Goal: Task Accomplishment & Management: Manage account settings

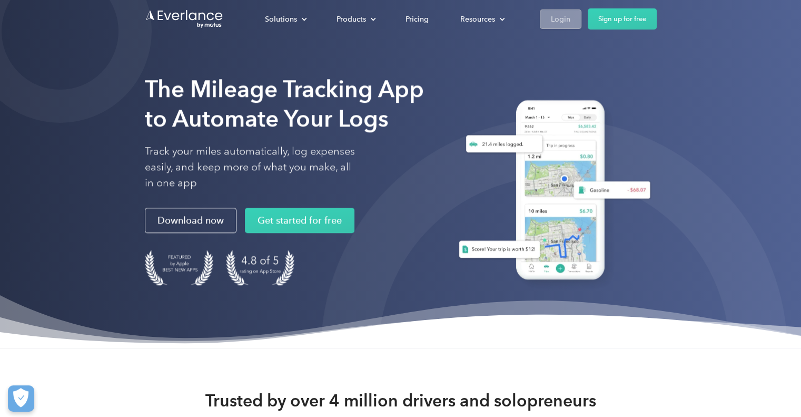
click at [561, 20] on div "Login" at bounding box center [560, 19] width 19 height 13
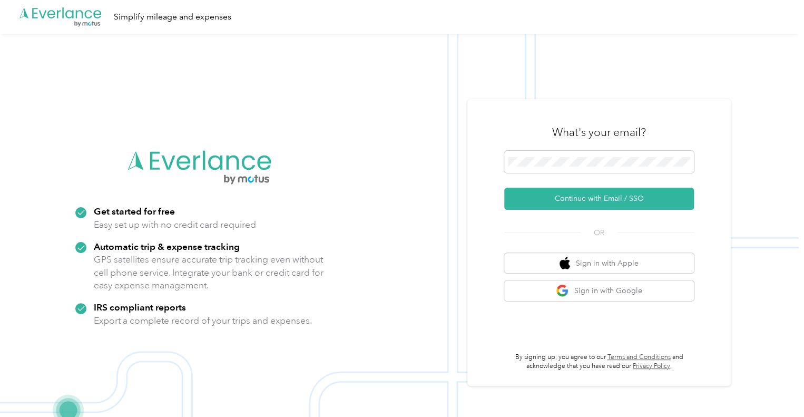
drag, startPoint x: 492, startPoint y: 0, endPoint x: 249, endPoint y: 165, distance: 293.9
click at [246, 166] on icon at bounding box center [248, 162] width 13 height 15
click at [613, 200] on button "Continue with Email / SSO" at bounding box center [599, 199] width 190 height 22
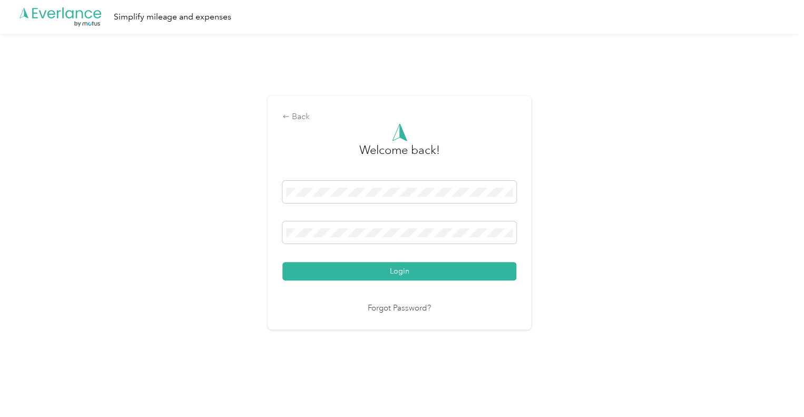
click at [282, 262] on button "Login" at bounding box center [399, 271] width 234 height 18
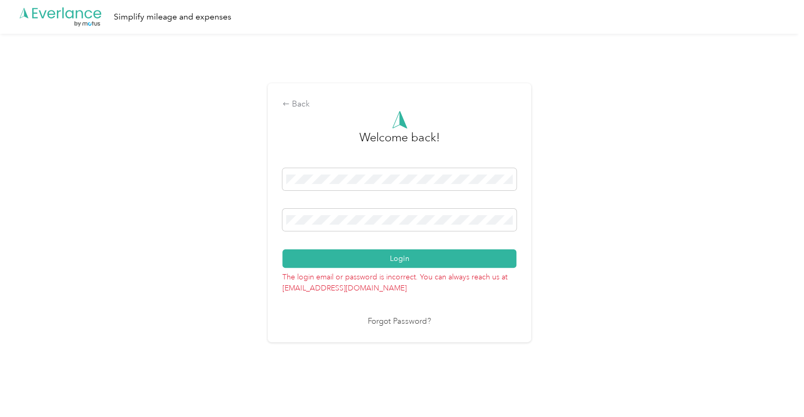
click at [193, 201] on div "Back Welcome back! Login The login email or password is incorrect. You can alwa…" at bounding box center [399, 217] width 799 height 367
click at [282, 249] on button "Login" at bounding box center [399, 258] width 234 height 18
click at [167, 207] on div "Back Welcome back! Login The login email or password is incorrect. You can alwa…" at bounding box center [399, 217] width 799 height 367
click at [282, 249] on button "Login" at bounding box center [399, 258] width 234 height 18
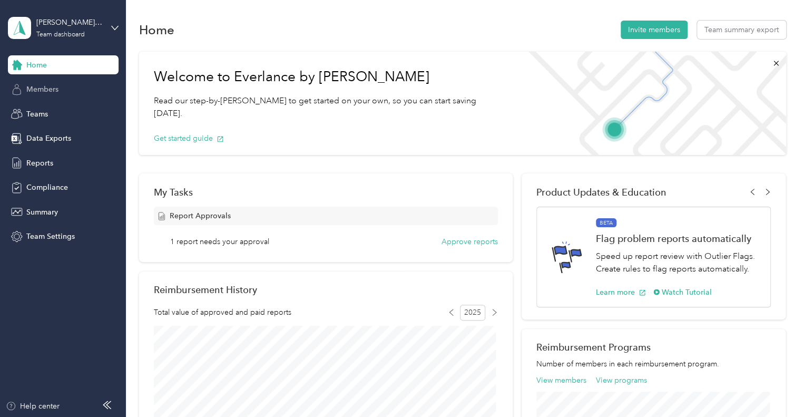
click at [34, 86] on span "Members" at bounding box center [42, 89] width 32 height 11
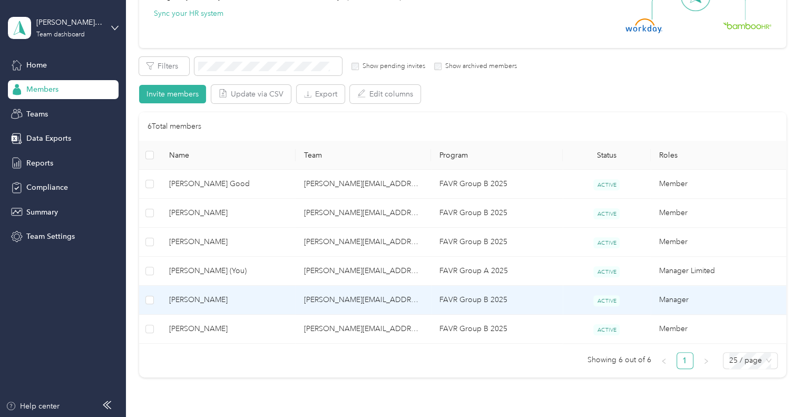
scroll to position [158, 0]
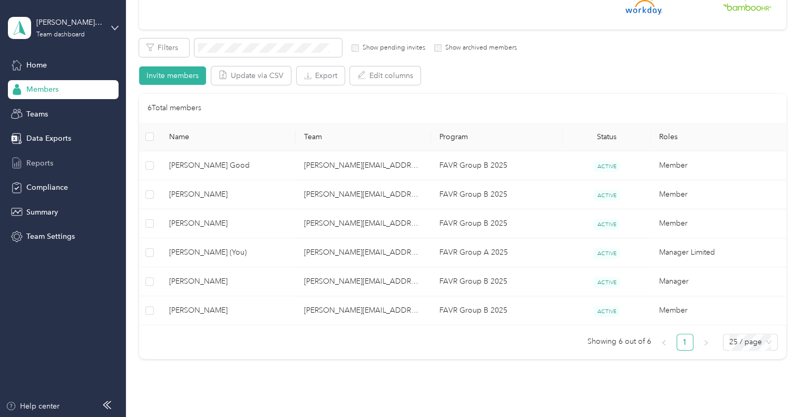
click at [52, 164] on span "Reports" at bounding box center [39, 163] width 27 height 11
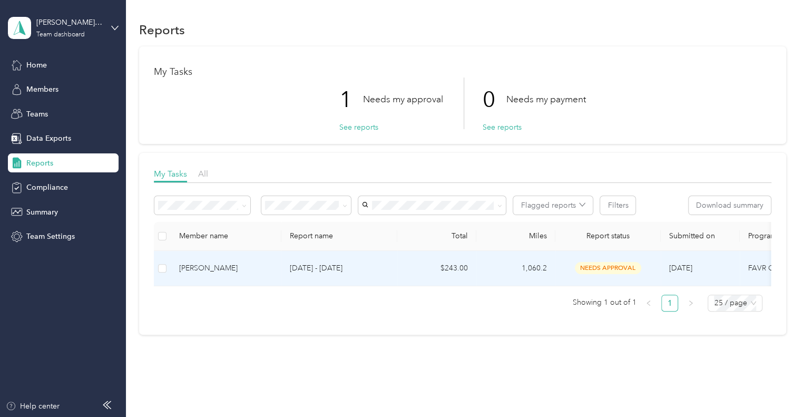
click at [624, 267] on span "needs approval" at bounding box center [608, 268] width 66 height 12
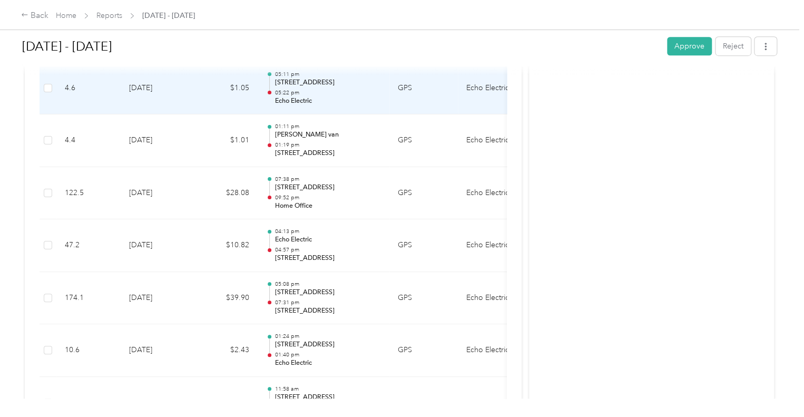
scroll to position [369, 0]
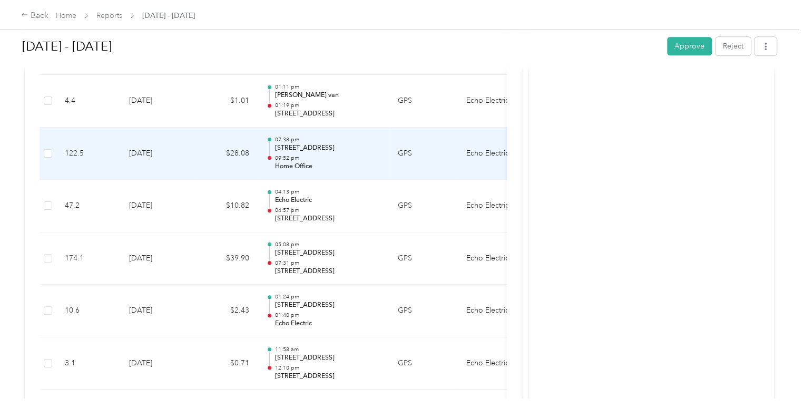
click at [363, 148] on p "[STREET_ADDRESS]" at bounding box center [327, 147] width 106 height 9
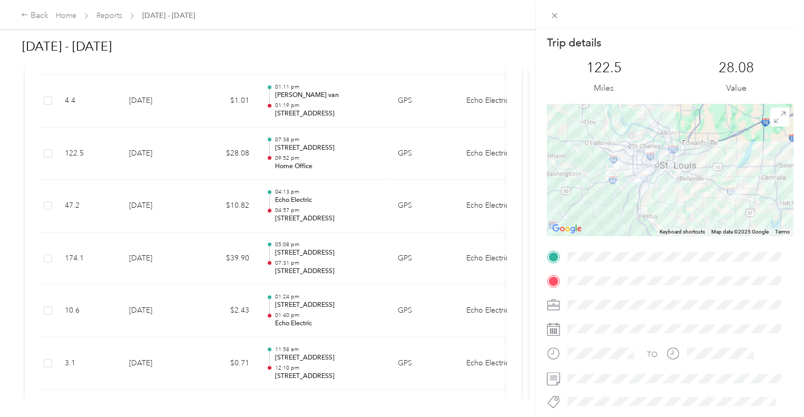
click at [322, 257] on div "Trip details This trip cannot be edited because it is either under review, appr…" at bounding box center [402, 208] width 804 height 417
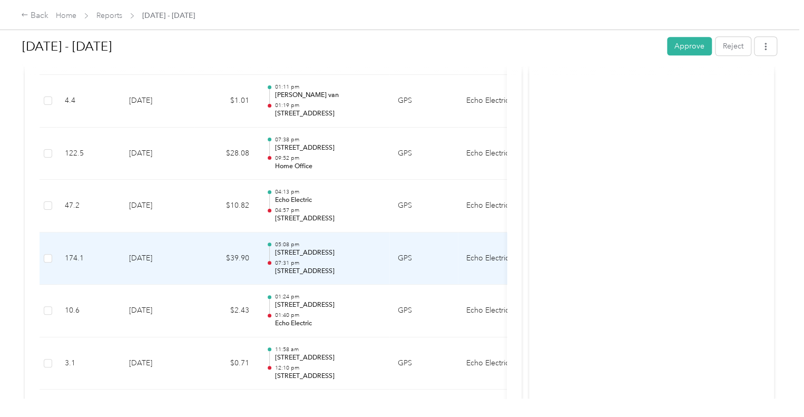
click at [322, 259] on p "07:31 pm" at bounding box center [327, 262] width 106 height 7
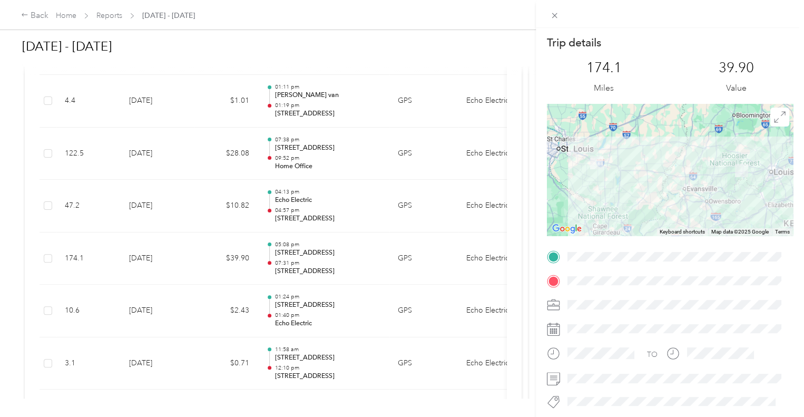
click at [322, 259] on div "Trip details This trip cannot be edited because it is either under review, appr…" at bounding box center [402, 208] width 804 height 417
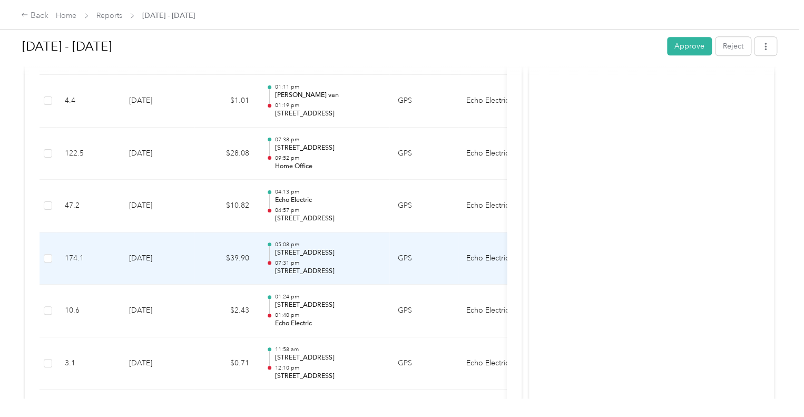
click at [308, 260] on p "07:31 pm" at bounding box center [327, 262] width 106 height 7
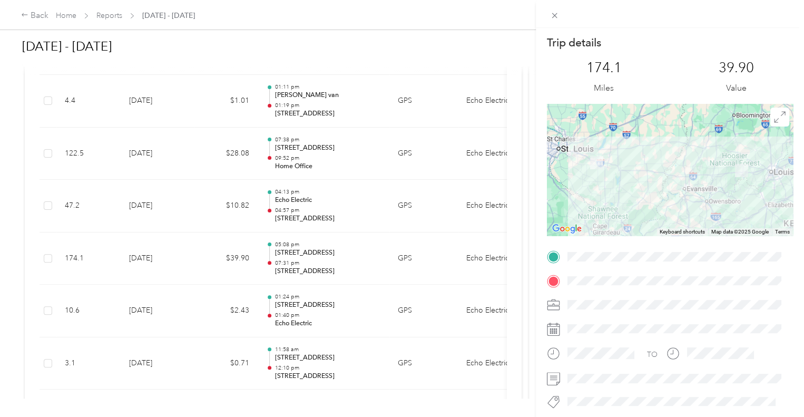
click at [322, 204] on div "Trip details This trip cannot be edited because it is either under review, appr…" at bounding box center [402, 208] width 804 height 417
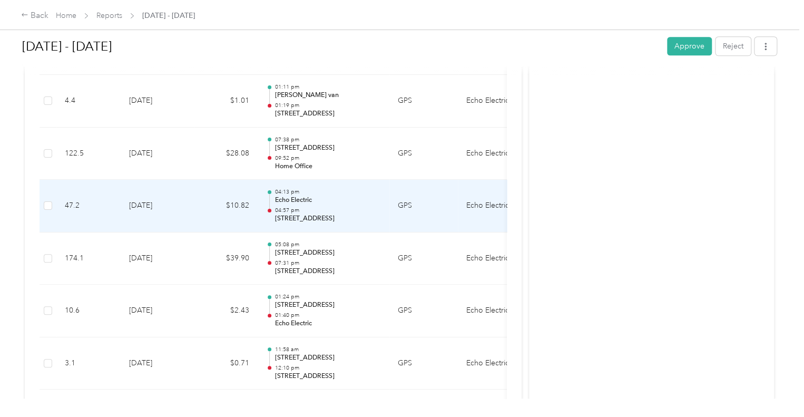
click at [303, 205] on div "04:13 pm Echo Electric 04:57 pm [STREET_ADDRESS]" at bounding box center [327, 205] width 106 height 35
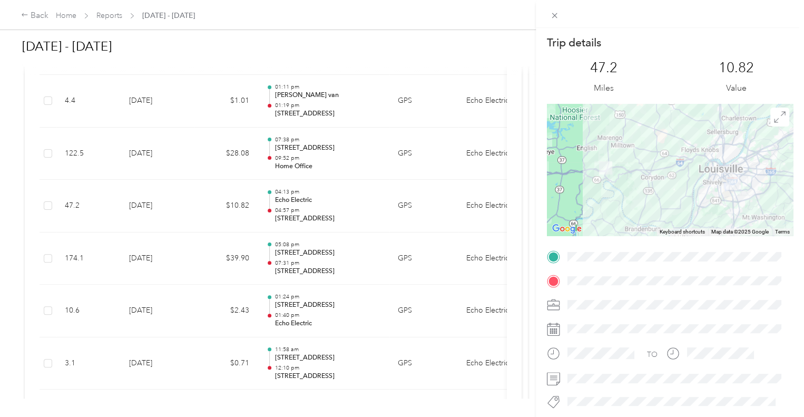
click at [299, 257] on div "Trip details This trip cannot be edited because it is either under review, appr…" at bounding box center [402, 208] width 804 height 417
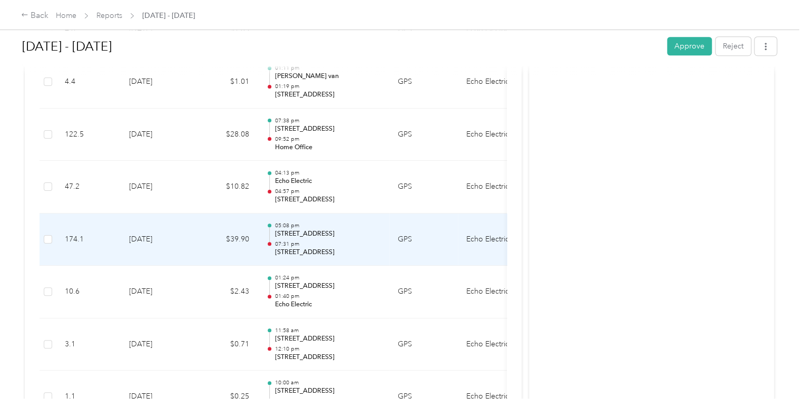
scroll to position [421, 0]
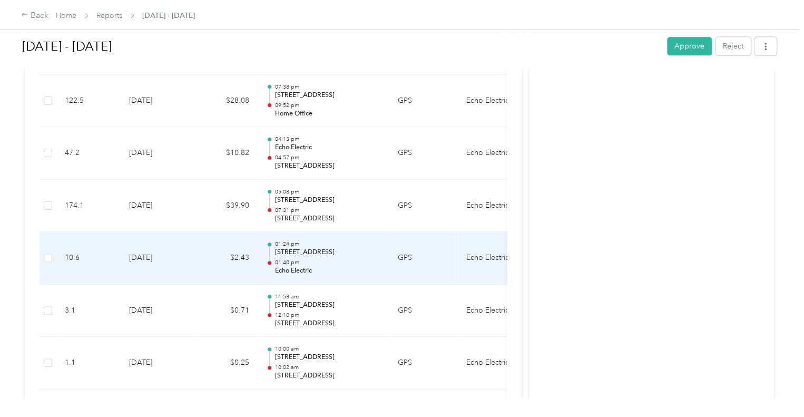
click at [295, 259] on p "01:40 pm" at bounding box center [327, 262] width 106 height 7
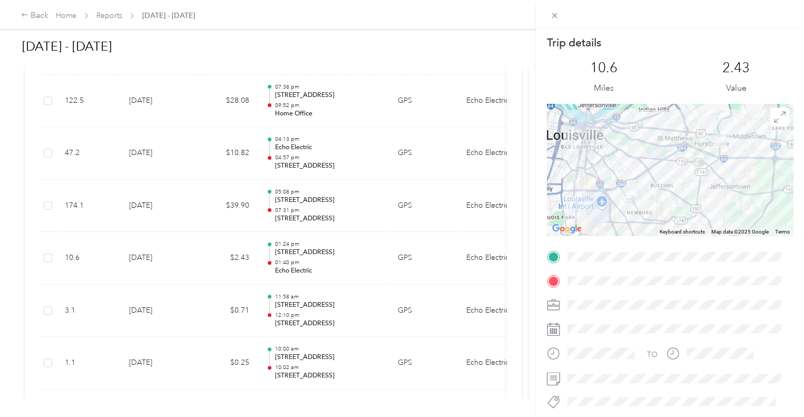
click at [320, 311] on div "Trip details This trip cannot be edited because it is either under review, appr…" at bounding box center [402, 208] width 804 height 417
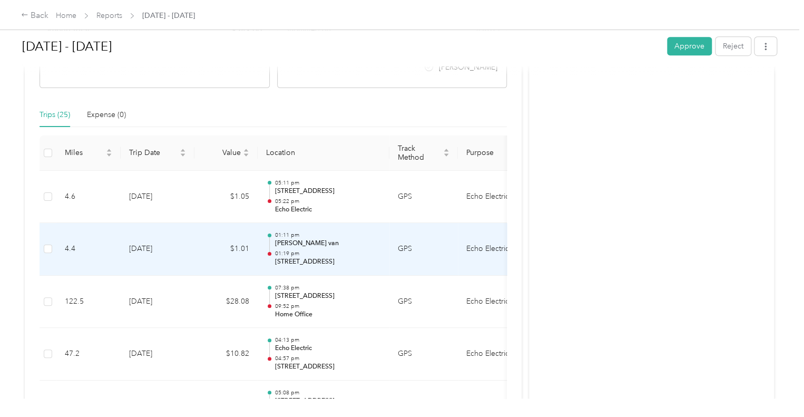
scroll to position [158, 0]
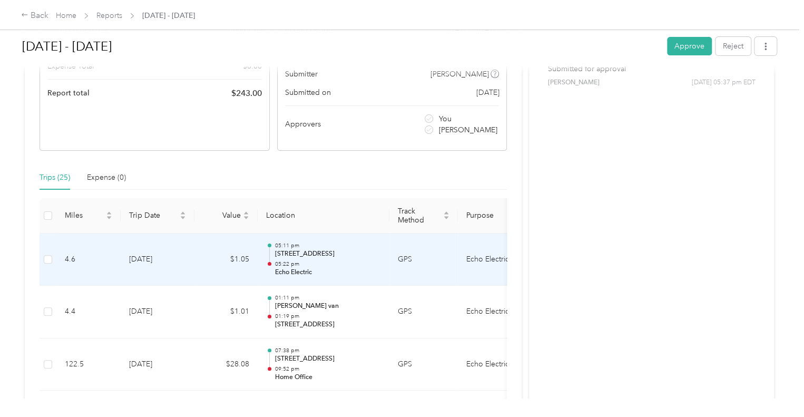
click at [310, 260] on p "05:22 pm" at bounding box center [327, 263] width 106 height 7
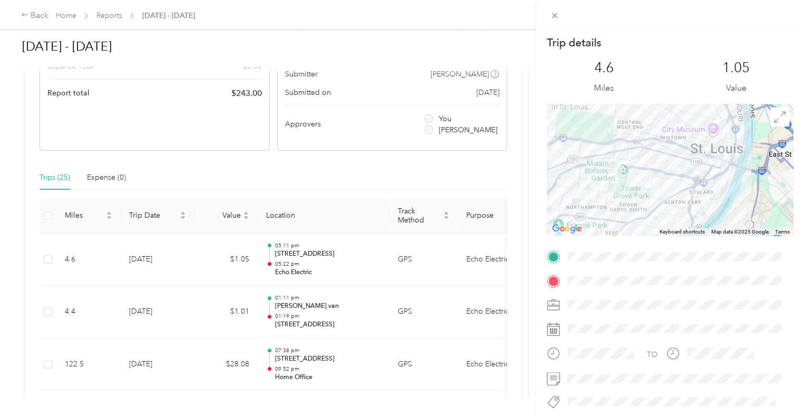
click at [298, 318] on div "Trip details This trip cannot be edited because it is either under review, appr…" at bounding box center [402, 208] width 804 height 417
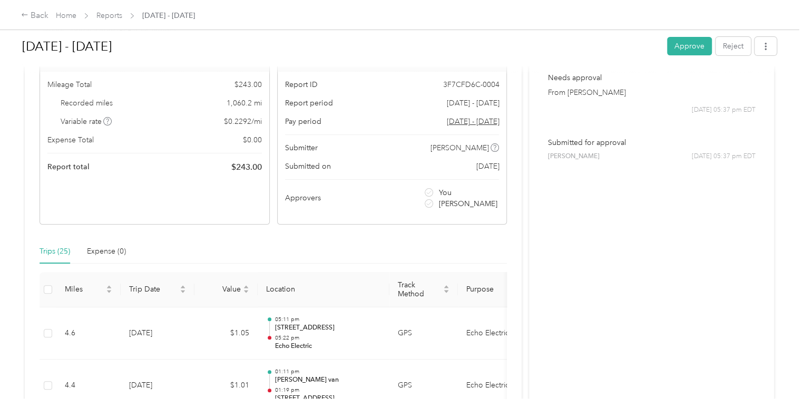
scroll to position [0, 0]
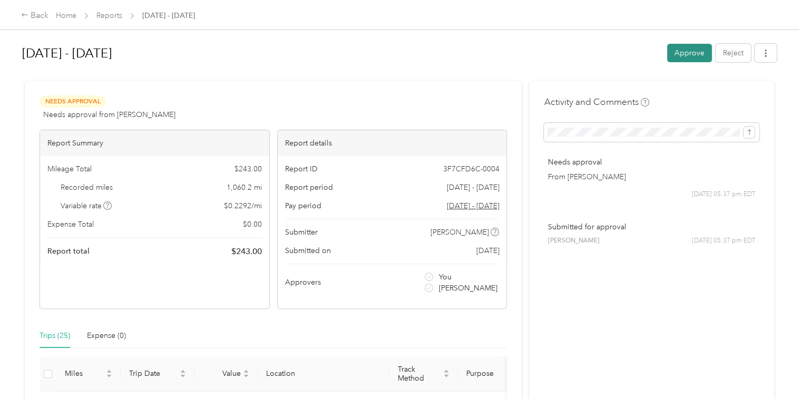
click at [675, 53] on button "Approve" at bounding box center [689, 53] width 45 height 18
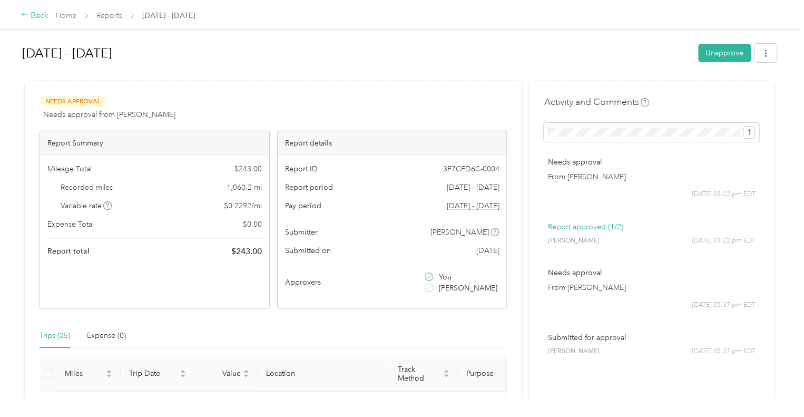
click at [27, 16] on icon at bounding box center [24, 14] width 7 height 7
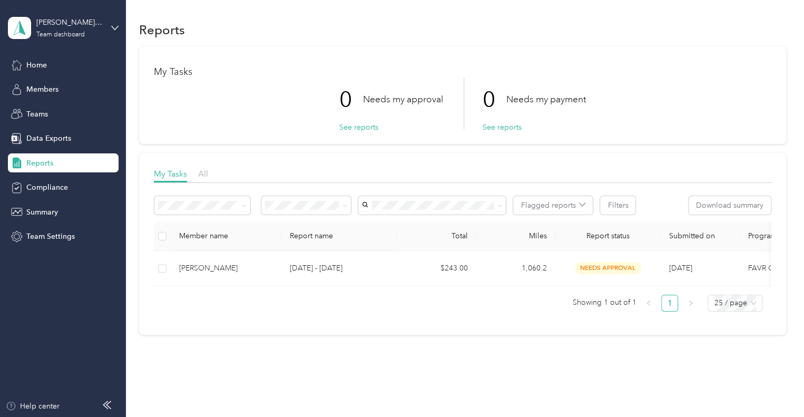
click at [32, 164] on span "Reports" at bounding box center [39, 163] width 27 height 11
drag, startPoint x: 428, startPoint y: 293, endPoint x: 535, endPoint y: 298, distance: 106.5
click at [535, 298] on div "Member name Report name Total Miles Report status Submitted on Program Approver…" at bounding box center [462, 267] width 617 height 90
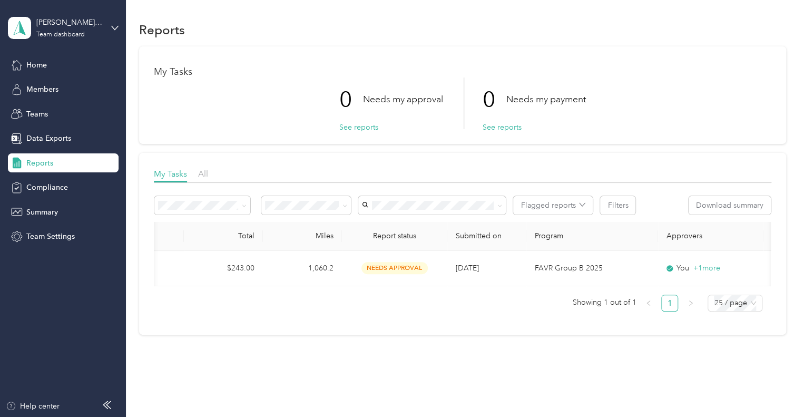
scroll to position [0, 261]
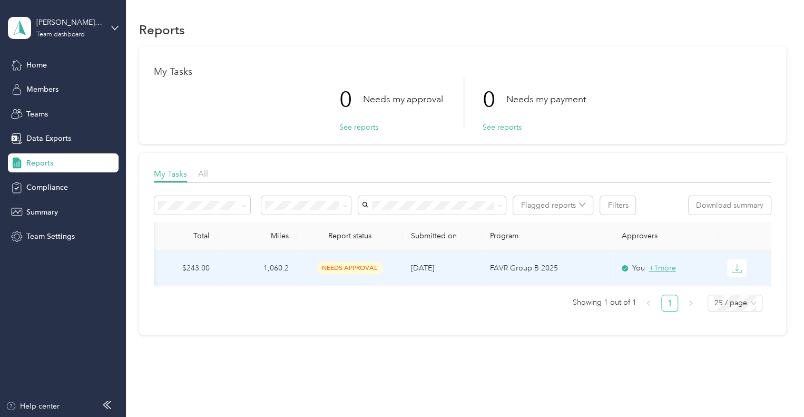
click at [666, 266] on span "+ 1 more" at bounding box center [662, 267] width 27 height 9
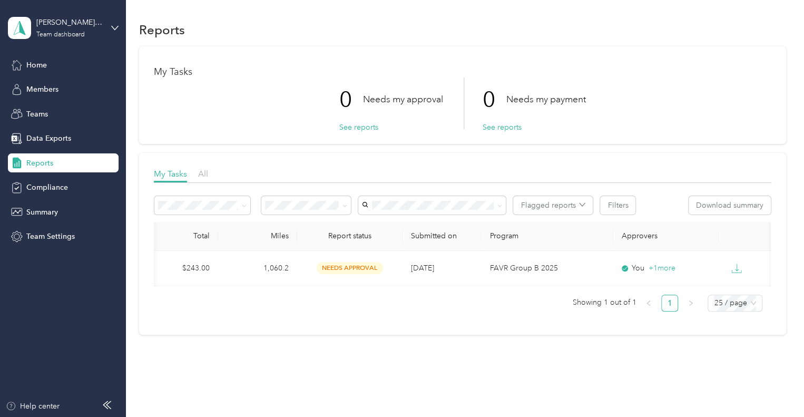
scroll to position [0, 0]
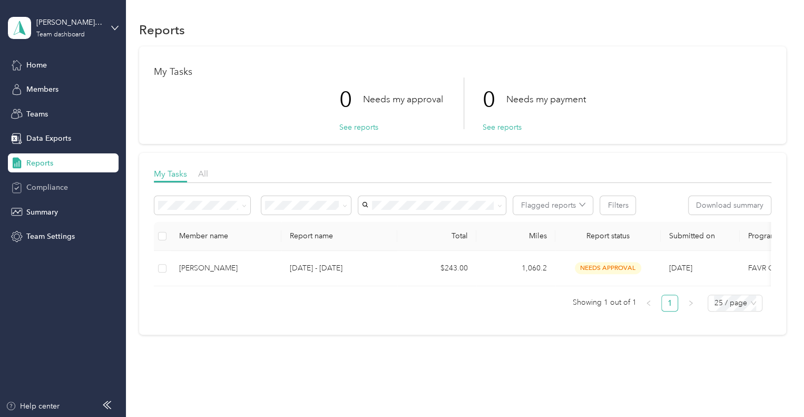
click at [48, 191] on span "Compliance" at bounding box center [47, 187] width 42 height 11
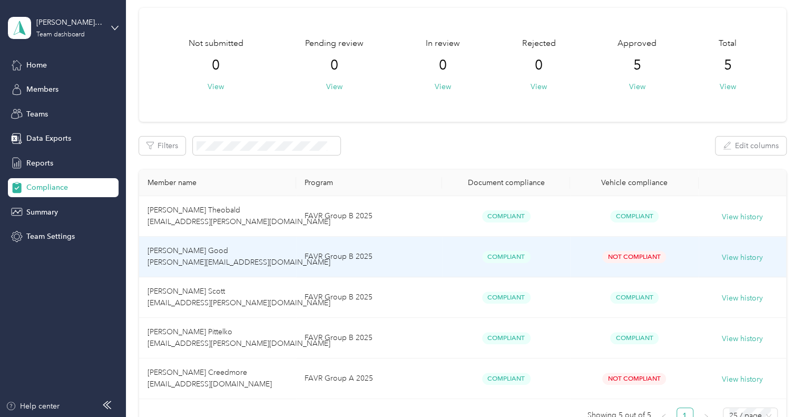
scroll to position [4, 0]
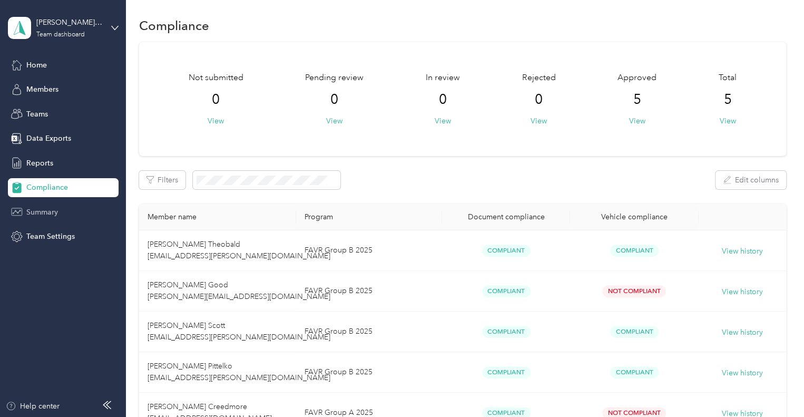
click at [45, 211] on span "Summary" at bounding box center [42, 212] width 32 height 11
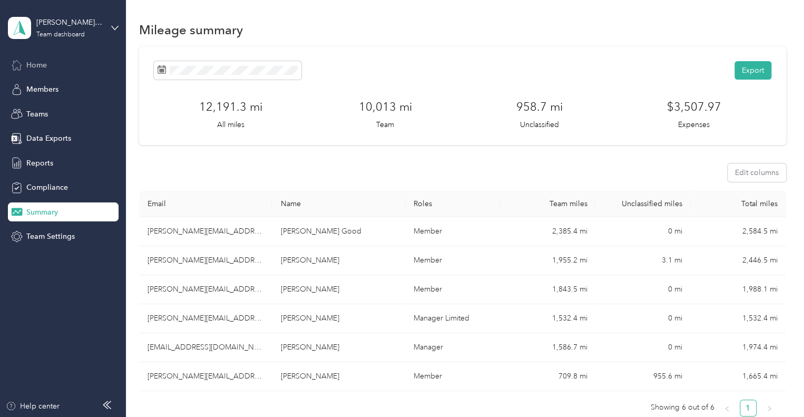
click at [30, 63] on span "Home" at bounding box center [36, 65] width 21 height 11
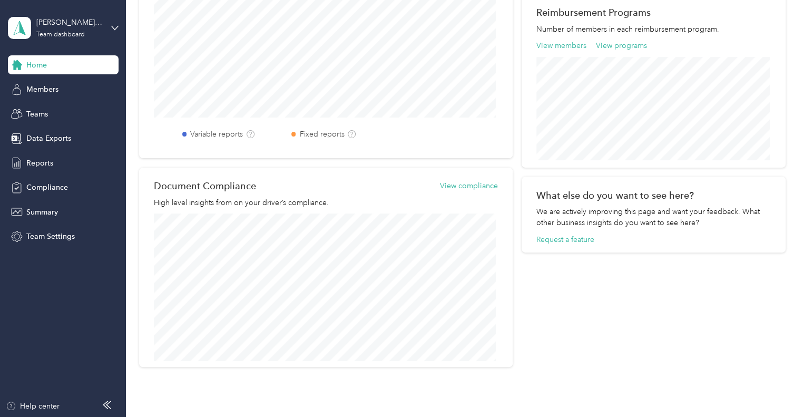
scroll to position [369, 0]
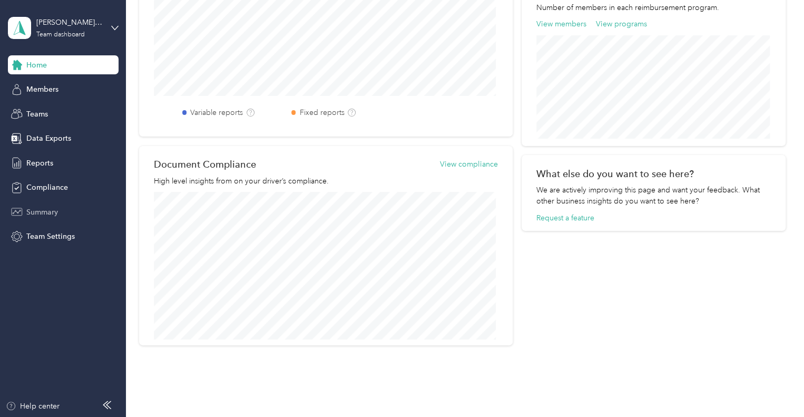
click at [48, 212] on span "Summary" at bounding box center [42, 212] width 32 height 11
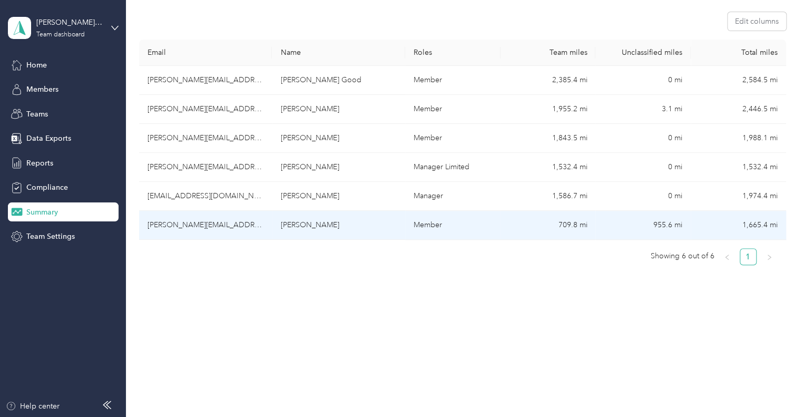
scroll to position [160, 0]
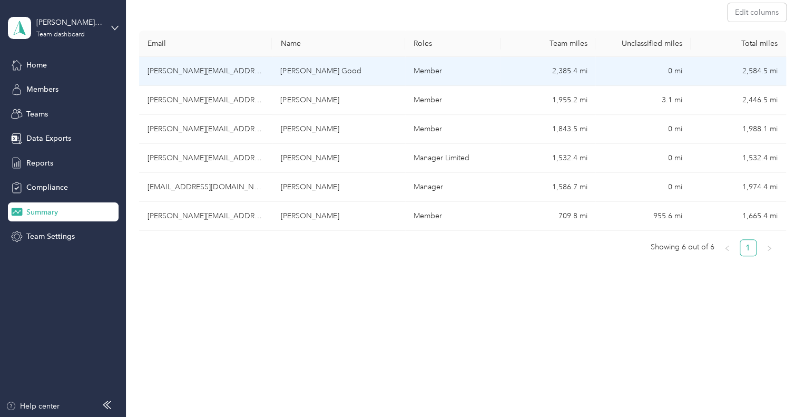
click at [200, 73] on td "[PERSON_NAME][EMAIL_ADDRESS][DOMAIN_NAME]" at bounding box center [205, 71] width 133 height 29
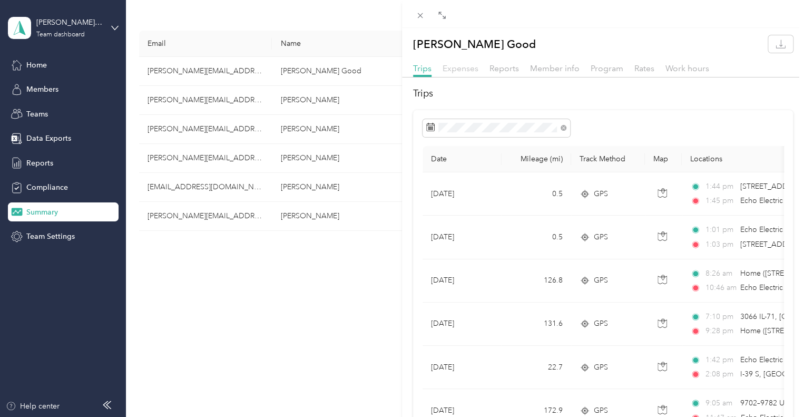
click at [470, 71] on span "Expenses" at bounding box center [461, 68] width 36 height 10
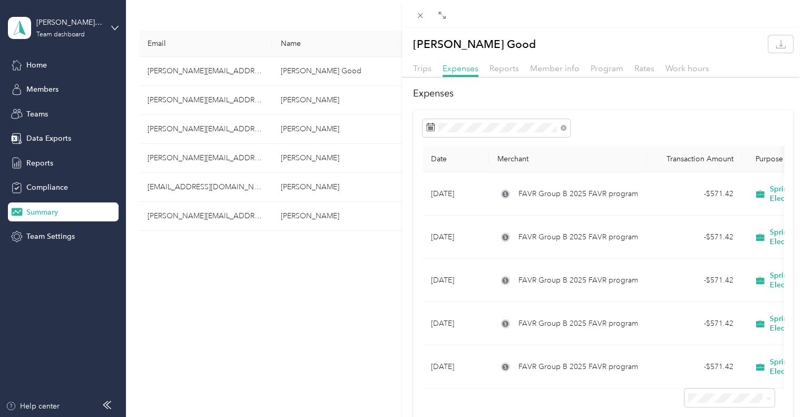
click at [519, 74] on div "Trips Expenses Reports Member info Program Rates Work hours" at bounding box center [603, 69] width 402 height 15
click at [507, 71] on span "Reports" at bounding box center [504, 68] width 30 height 10
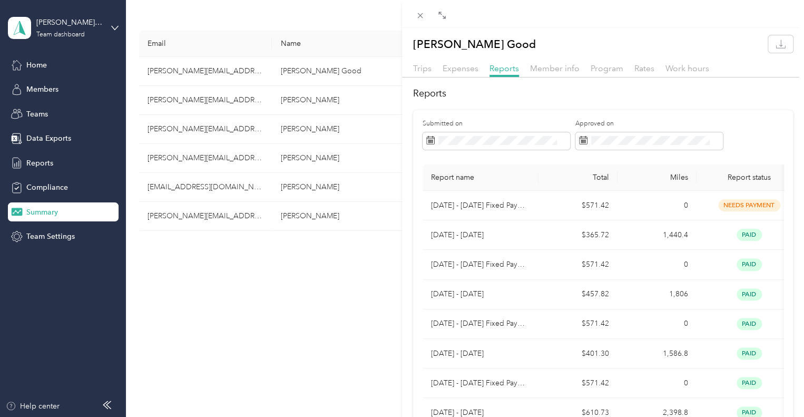
click at [40, 62] on div "[PERSON_NAME] Good Trips Expenses Reports Member info Program Rates Work hours …" at bounding box center [402, 208] width 804 height 417
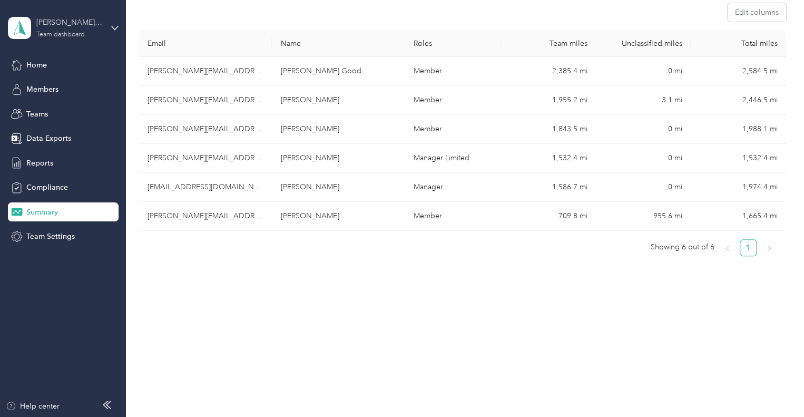
click at [57, 25] on div "[PERSON_NAME][EMAIL_ADDRESS][DOMAIN_NAME]" at bounding box center [69, 22] width 66 height 11
click at [61, 111] on div "Personal dashboard" at bounding box center [50, 110] width 66 height 11
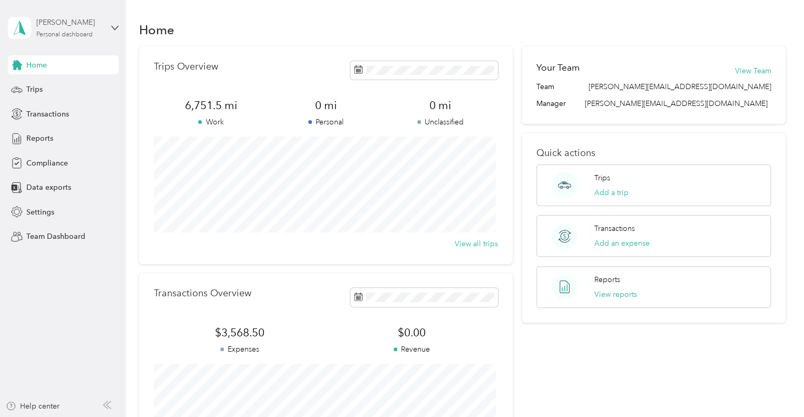
click at [72, 32] on div "Personal dashboard" at bounding box center [64, 35] width 56 height 6
click at [58, 134] on div "Log out" at bounding box center [148, 134] width 267 height 18
